Goal: Task Accomplishment & Management: Use online tool/utility

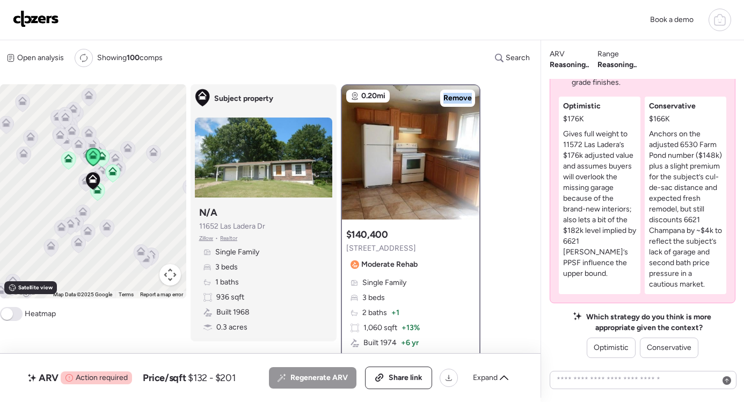
click at [24, 23] on img at bounding box center [36, 18] width 46 height 17
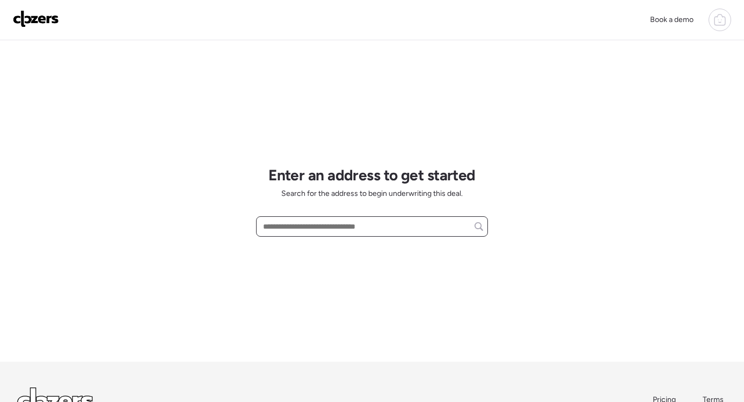
click at [294, 228] on input "text" at bounding box center [372, 226] width 222 height 15
paste input "**********"
click at [433, 227] on input "**********" at bounding box center [372, 226] width 222 height 15
click at [440, 268] on div "**********" at bounding box center [372, 200] width 232 height 321
click at [385, 231] on input "**********" at bounding box center [372, 226] width 222 height 15
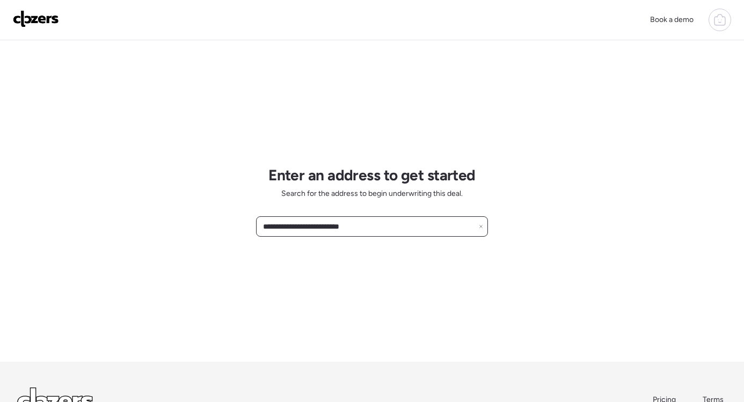
click at [385, 231] on input "**********" at bounding box center [372, 226] width 222 height 15
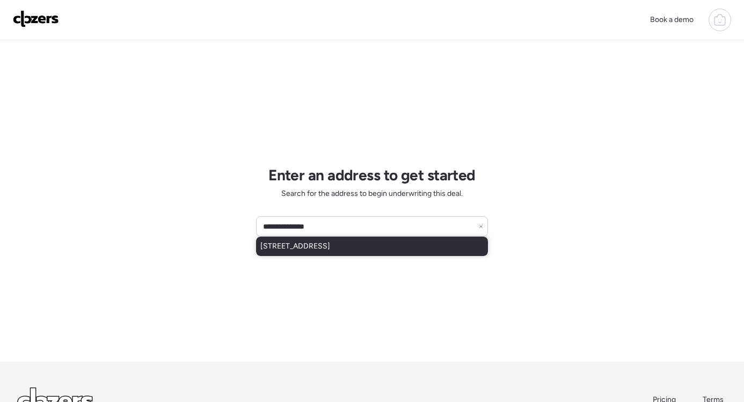
click at [330, 249] on span "1512 Bradford Ave, Saint Louis, MO, 63133" at bounding box center [295, 246] width 70 height 11
type input "**********"
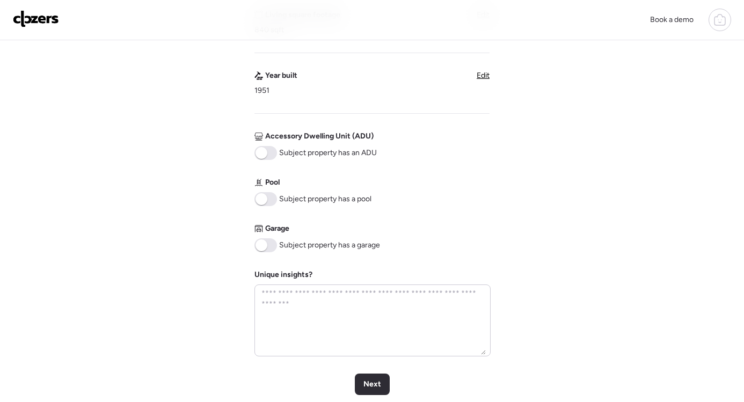
scroll to position [545, 0]
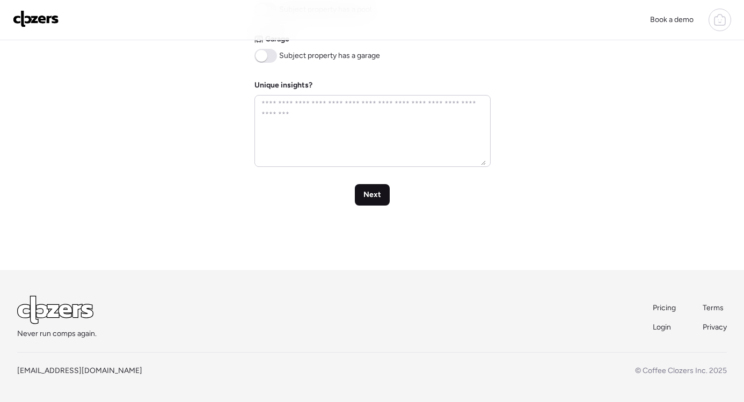
click at [377, 200] on span "Next" at bounding box center [372, 194] width 18 height 11
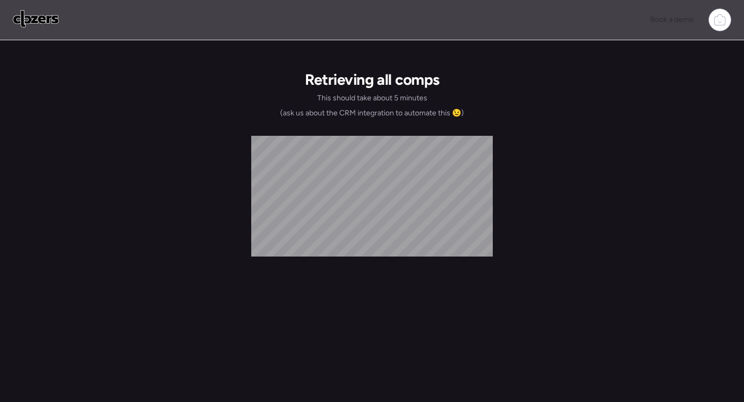
scroll to position [0, 0]
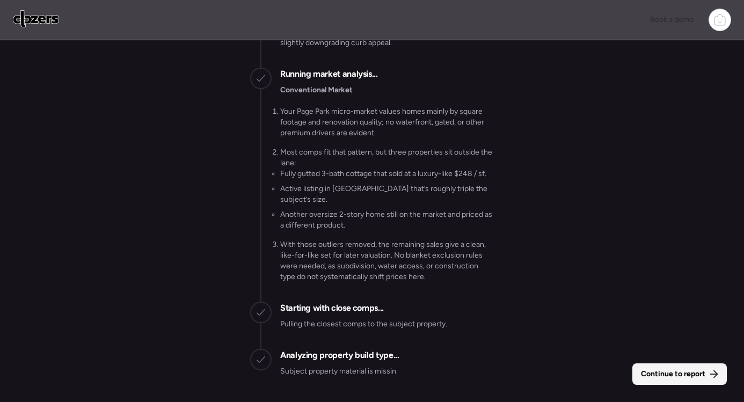
click at [656, 374] on span "Continue to report" at bounding box center [673, 374] width 64 height 11
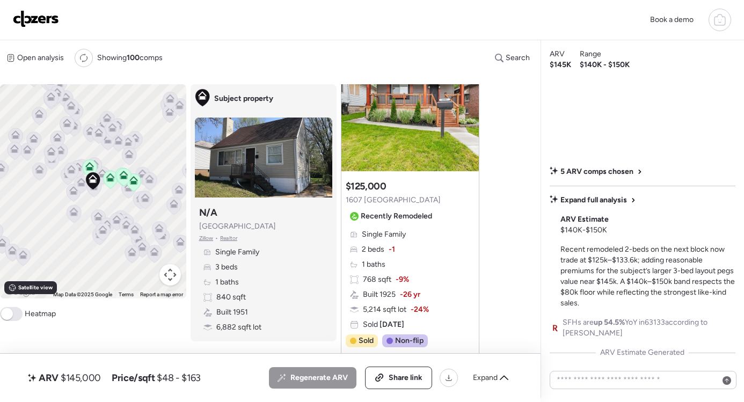
scroll to position [80, 0]
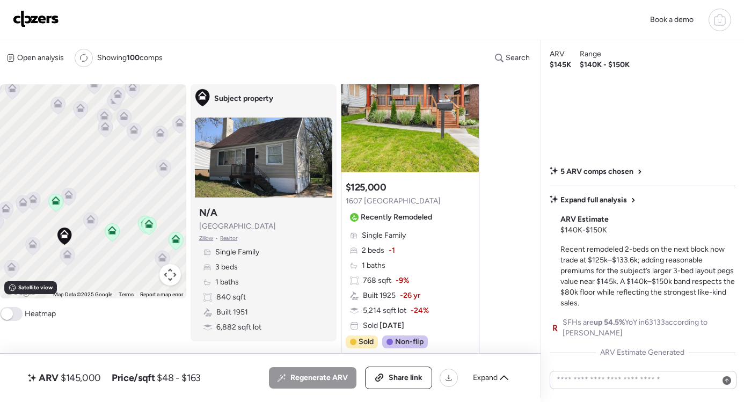
click at [88, 224] on icon at bounding box center [91, 222] width 14 height 18
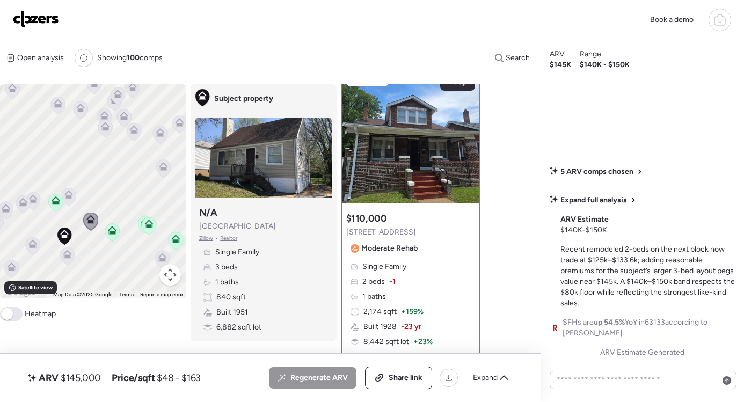
scroll to position [0, 0]
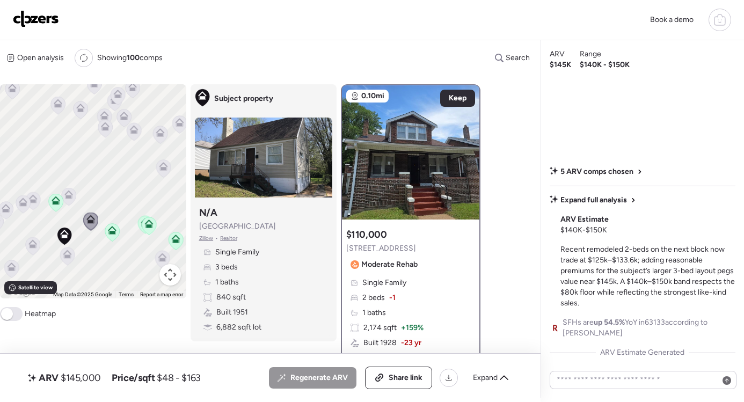
click at [72, 200] on icon at bounding box center [69, 197] width 14 height 18
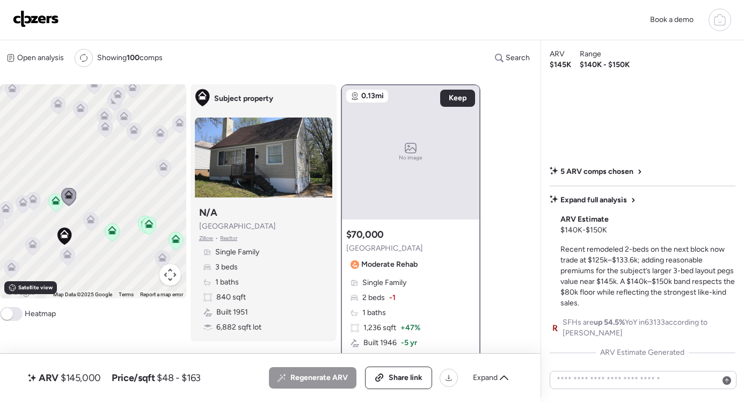
click at [33, 201] on icon at bounding box center [33, 200] width 7 height 3
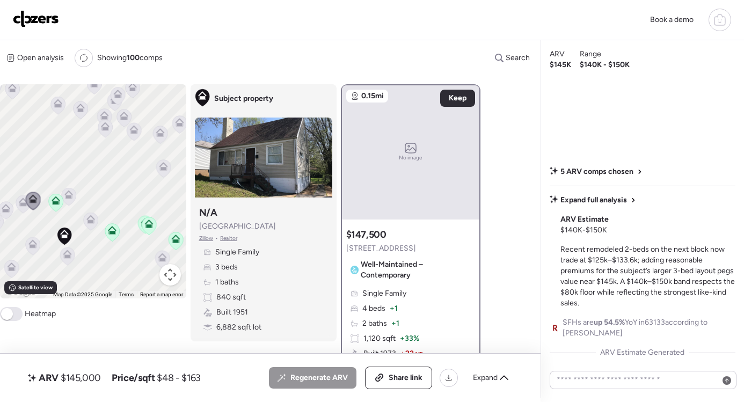
click at [25, 204] on icon at bounding box center [23, 203] width 7 height 3
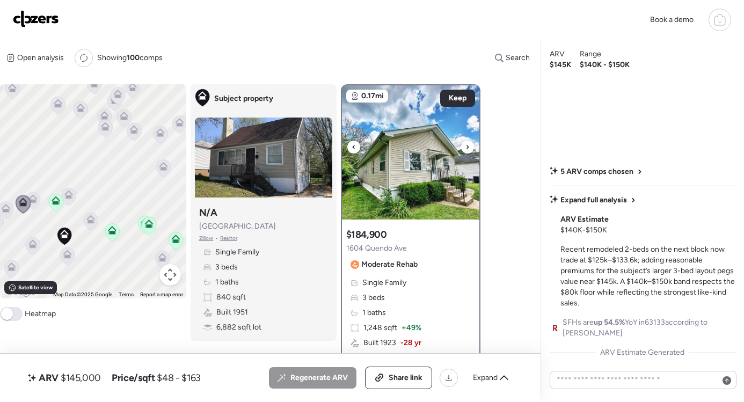
click at [469, 147] on icon at bounding box center [467, 147] width 4 height 13
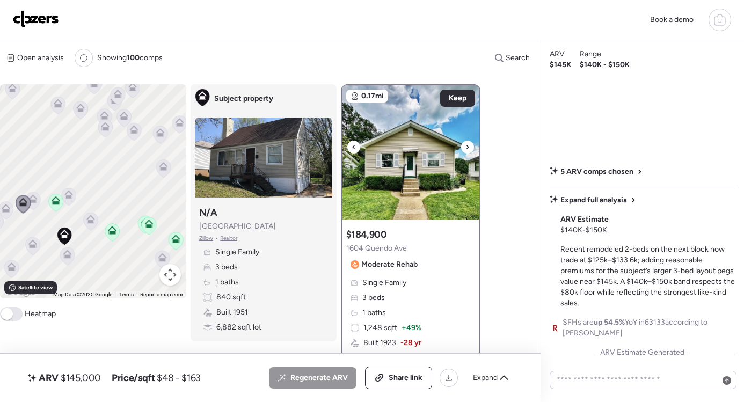
click at [469, 147] on icon at bounding box center [467, 147] width 4 height 13
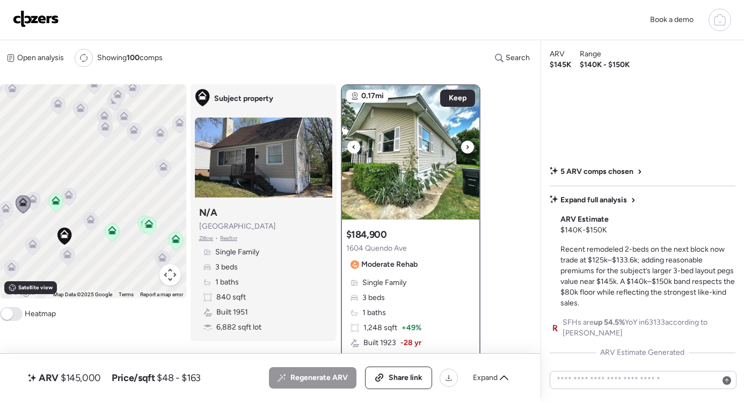
click at [469, 147] on icon at bounding box center [467, 147] width 4 height 13
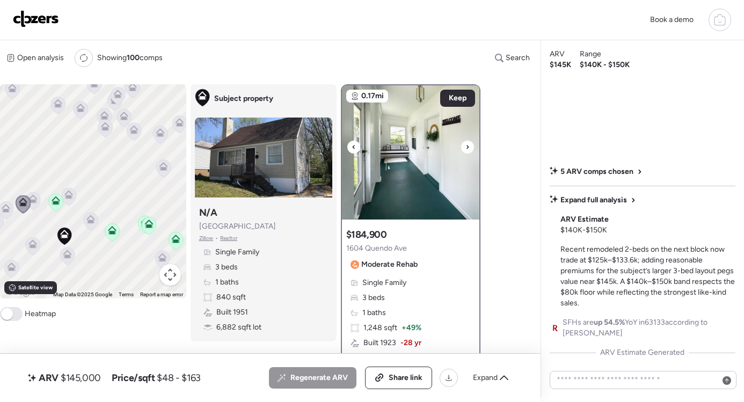
click at [469, 147] on icon at bounding box center [467, 147] width 4 height 13
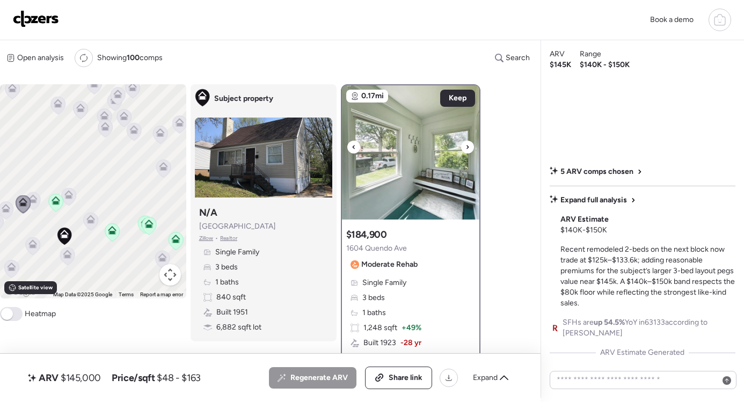
click at [469, 147] on icon at bounding box center [467, 147] width 4 height 13
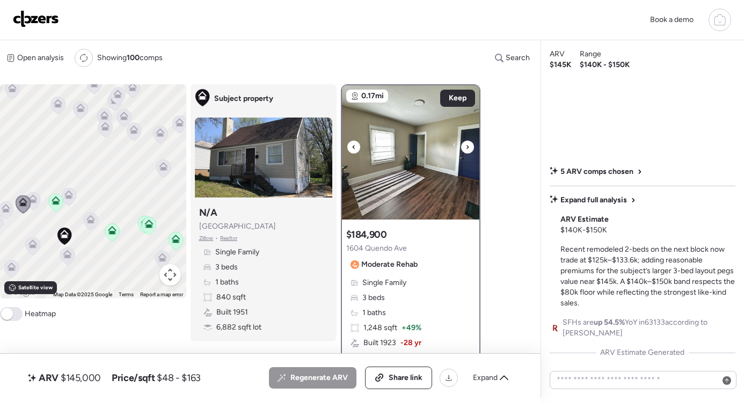
click at [469, 147] on icon at bounding box center [467, 147] width 4 height 13
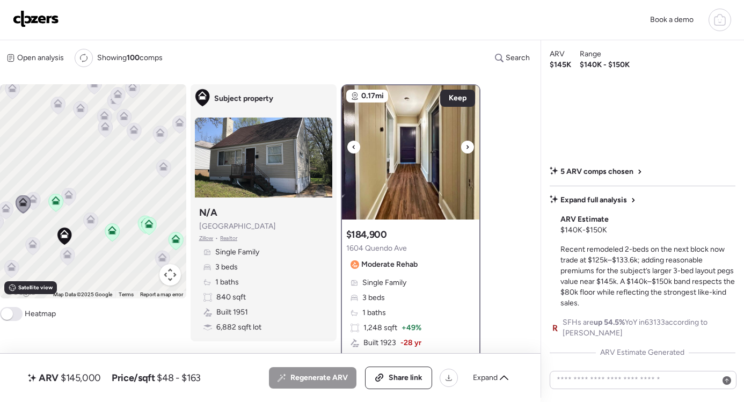
click at [469, 147] on icon at bounding box center [467, 147] width 4 height 13
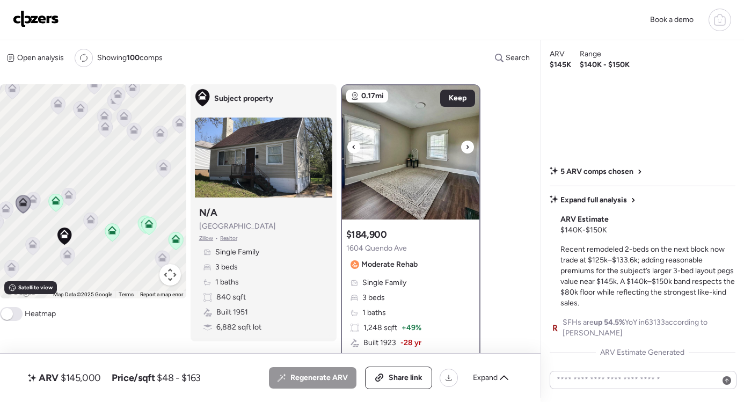
click at [469, 147] on icon at bounding box center [467, 147] width 4 height 13
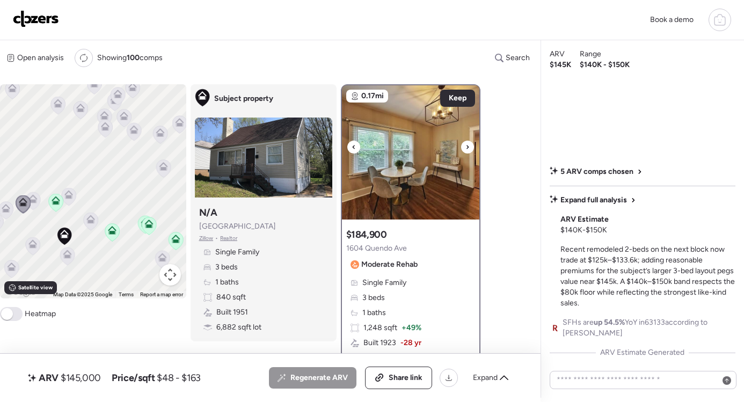
click at [469, 147] on icon at bounding box center [467, 147] width 4 height 13
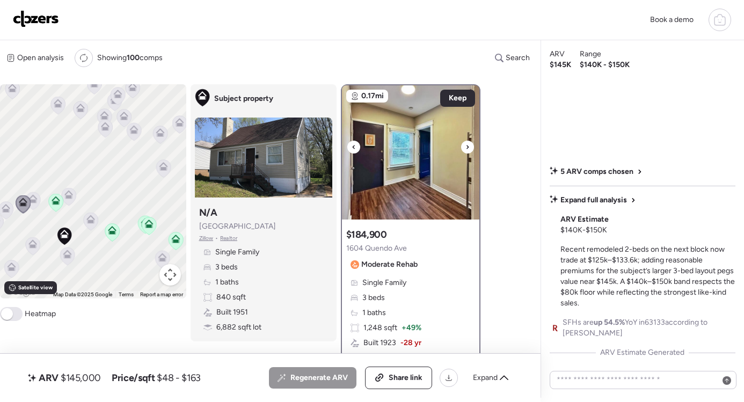
click at [469, 147] on icon at bounding box center [467, 147] width 4 height 13
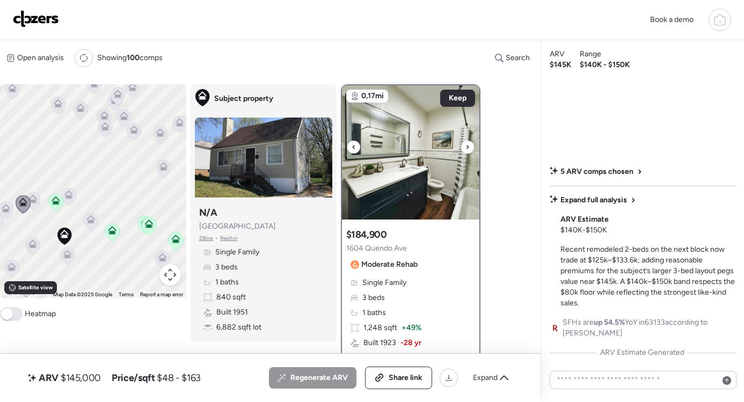
click at [469, 147] on icon at bounding box center [467, 147] width 4 height 13
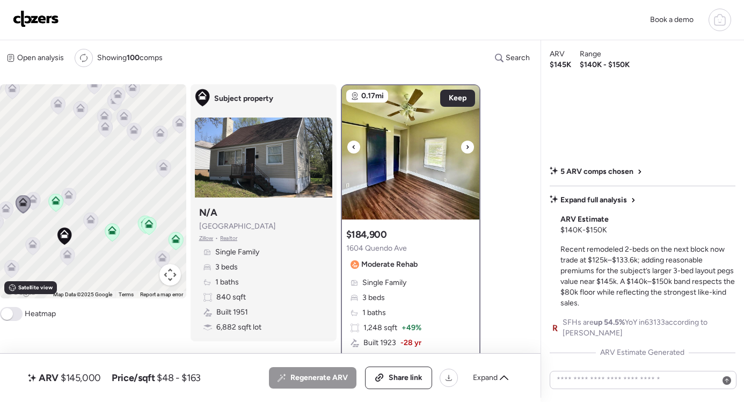
click at [469, 147] on icon at bounding box center [467, 147] width 4 height 13
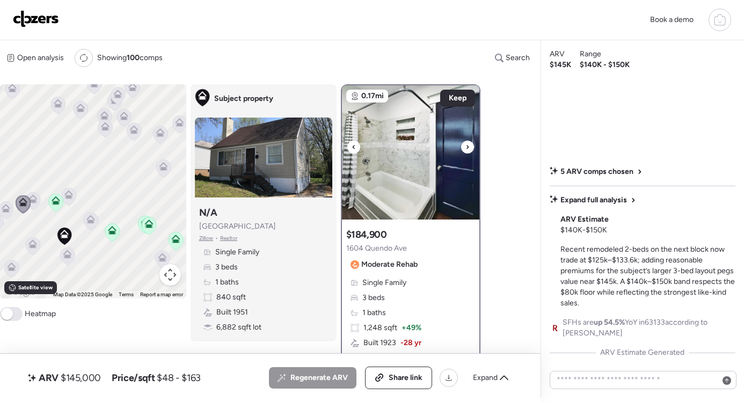
click at [469, 147] on icon at bounding box center [467, 147] width 4 height 13
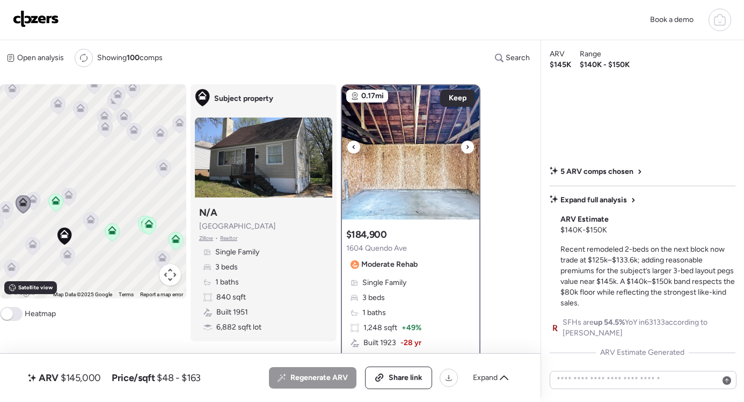
click at [469, 147] on icon at bounding box center [467, 147] width 4 height 13
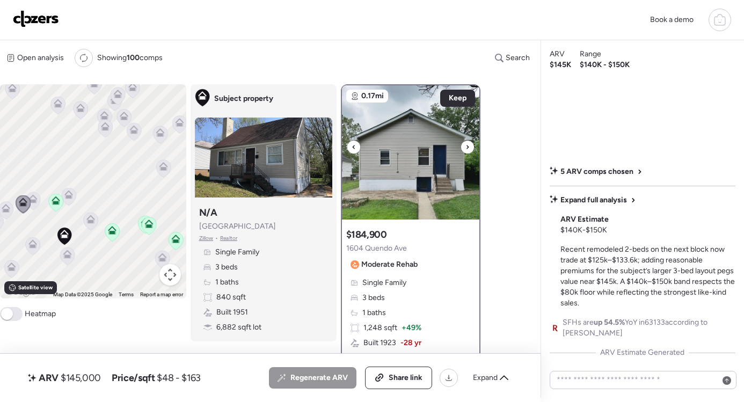
click at [469, 147] on icon at bounding box center [467, 147] width 4 height 13
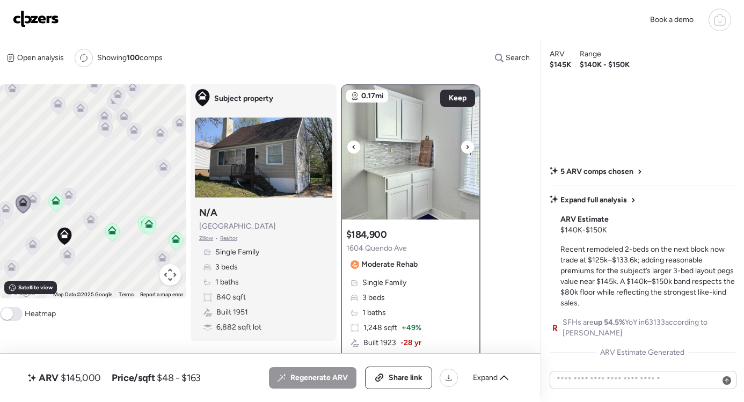
click at [469, 147] on icon at bounding box center [467, 147] width 4 height 13
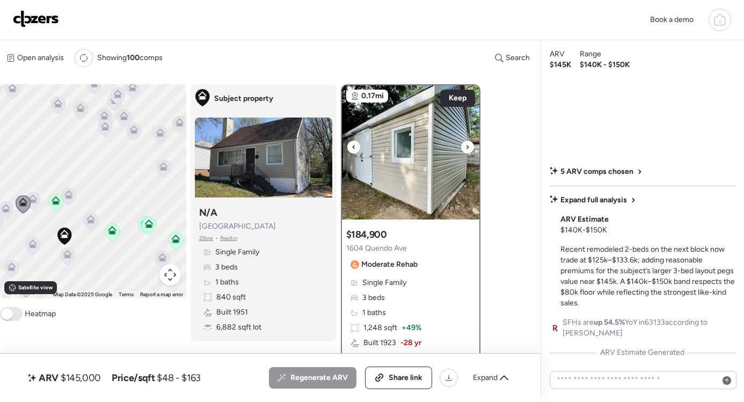
click at [469, 147] on icon at bounding box center [467, 147] width 4 height 13
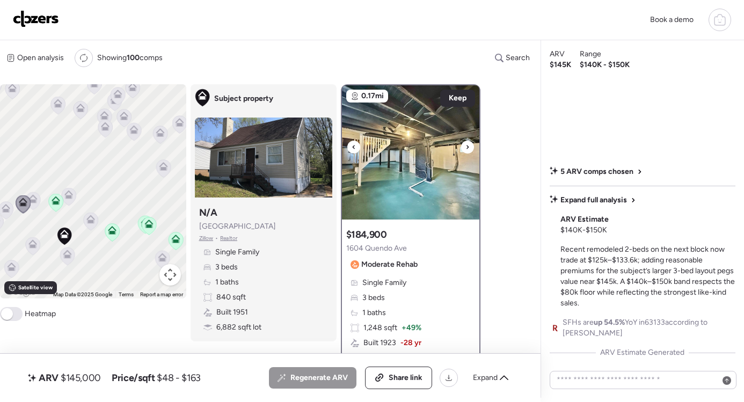
click at [354, 148] on icon at bounding box center [354, 147] width 4 height 13
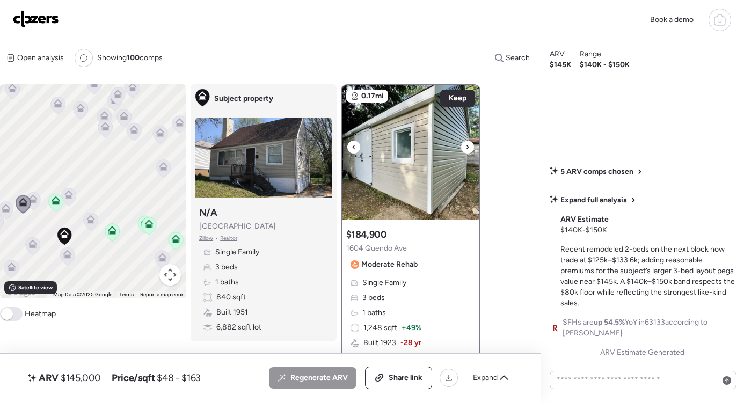
click at [475, 147] on img at bounding box center [410, 152] width 137 height 134
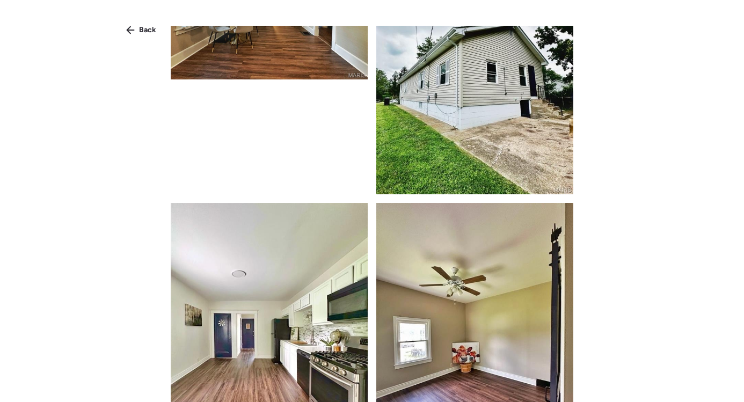
scroll to position [2733, 0]
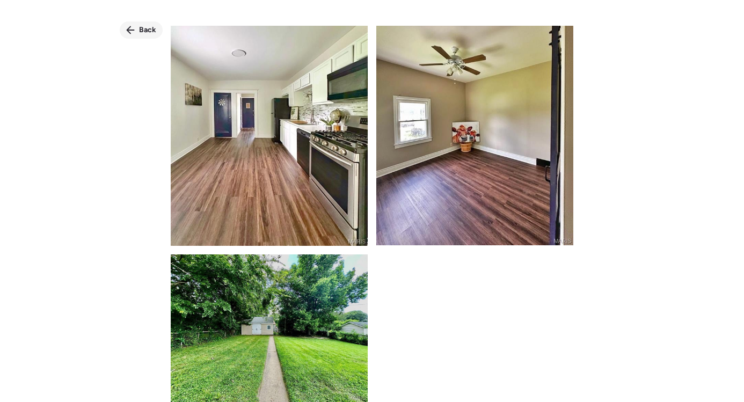
click at [145, 32] on span "Back" at bounding box center [147, 30] width 17 height 11
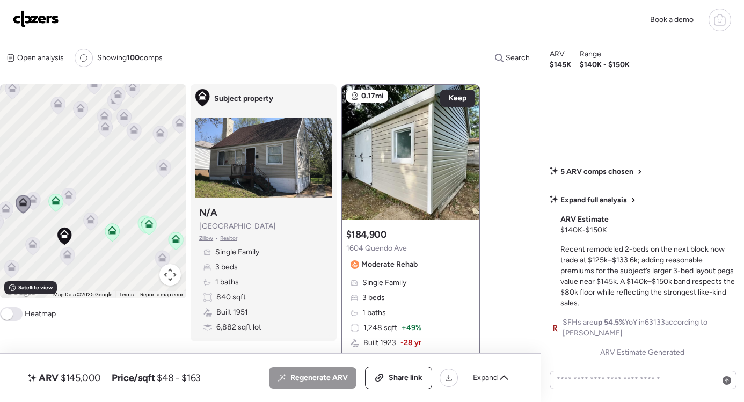
click at [71, 258] on icon at bounding box center [67, 254] width 9 height 9
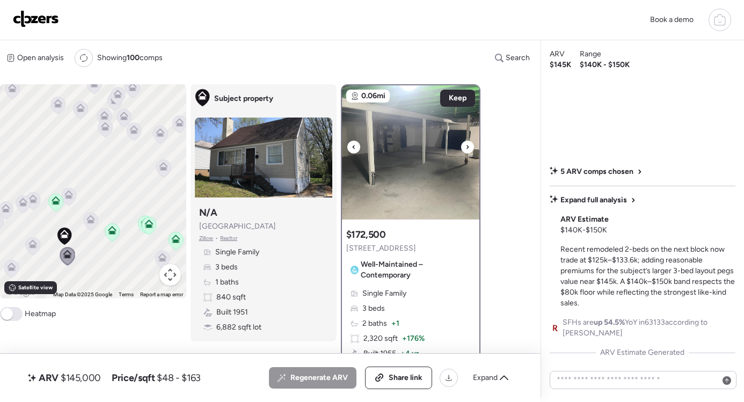
click at [469, 144] on icon at bounding box center [467, 147] width 4 height 13
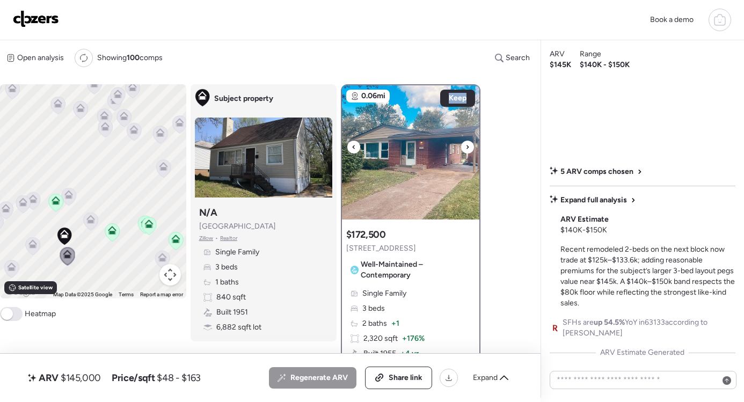
click at [469, 144] on icon at bounding box center [467, 147] width 4 height 13
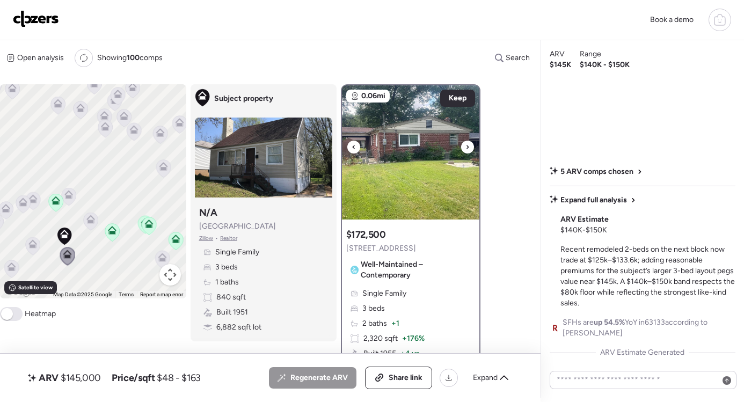
click at [469, 144] on icon at bounding box center [467, 147] width 4 height 13
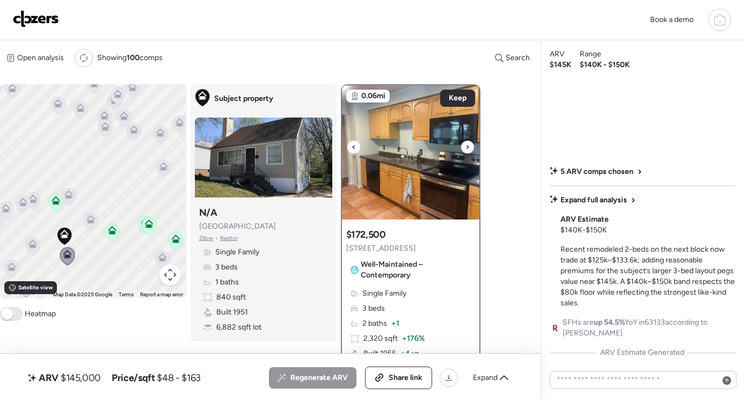
click at [469, 144] on icon at bounding box center [467, 147] width 4 height 13
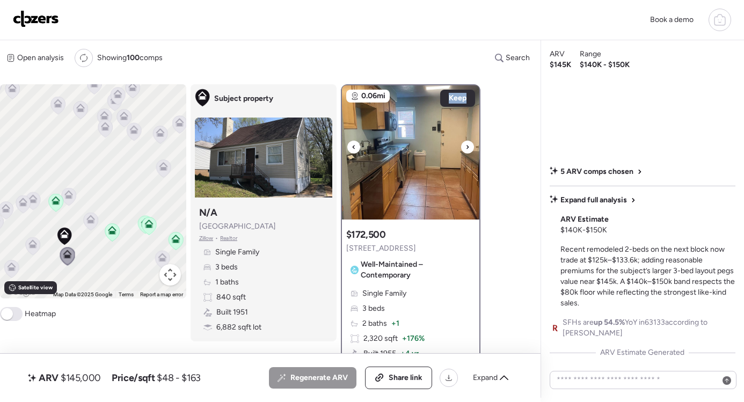
click at [469, 144] on icon at bounding box center [467, 147] width 4 height 13
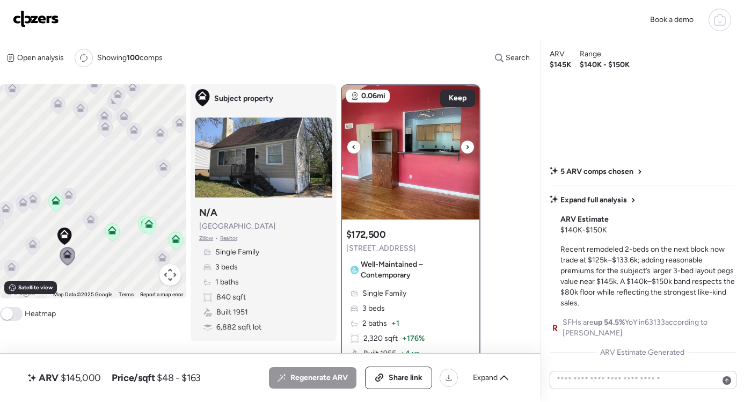
click at [469, 144] on icon at bounding box center [467, 147] width 4 height 13
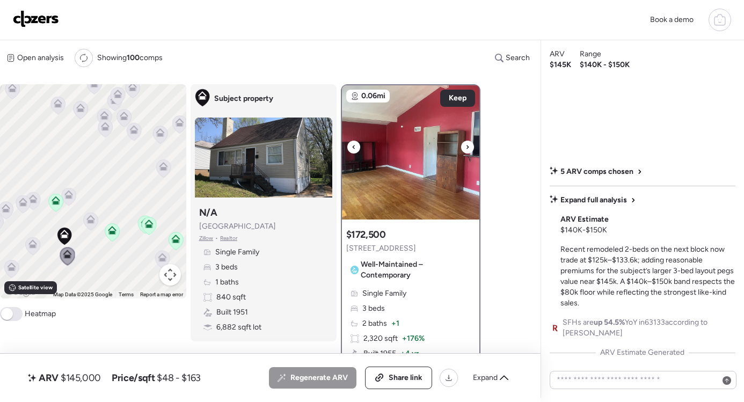
click at [469, 144] on icon at bounding box center [467, 147] width 4 height 13
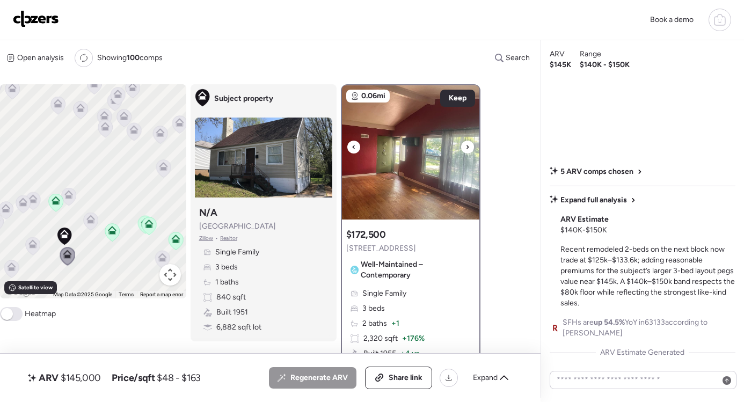
click at [469, 144] on icon at bounding box center [467, 147] width 4 height 13
